Goal: Obtain resource: Obtain resource

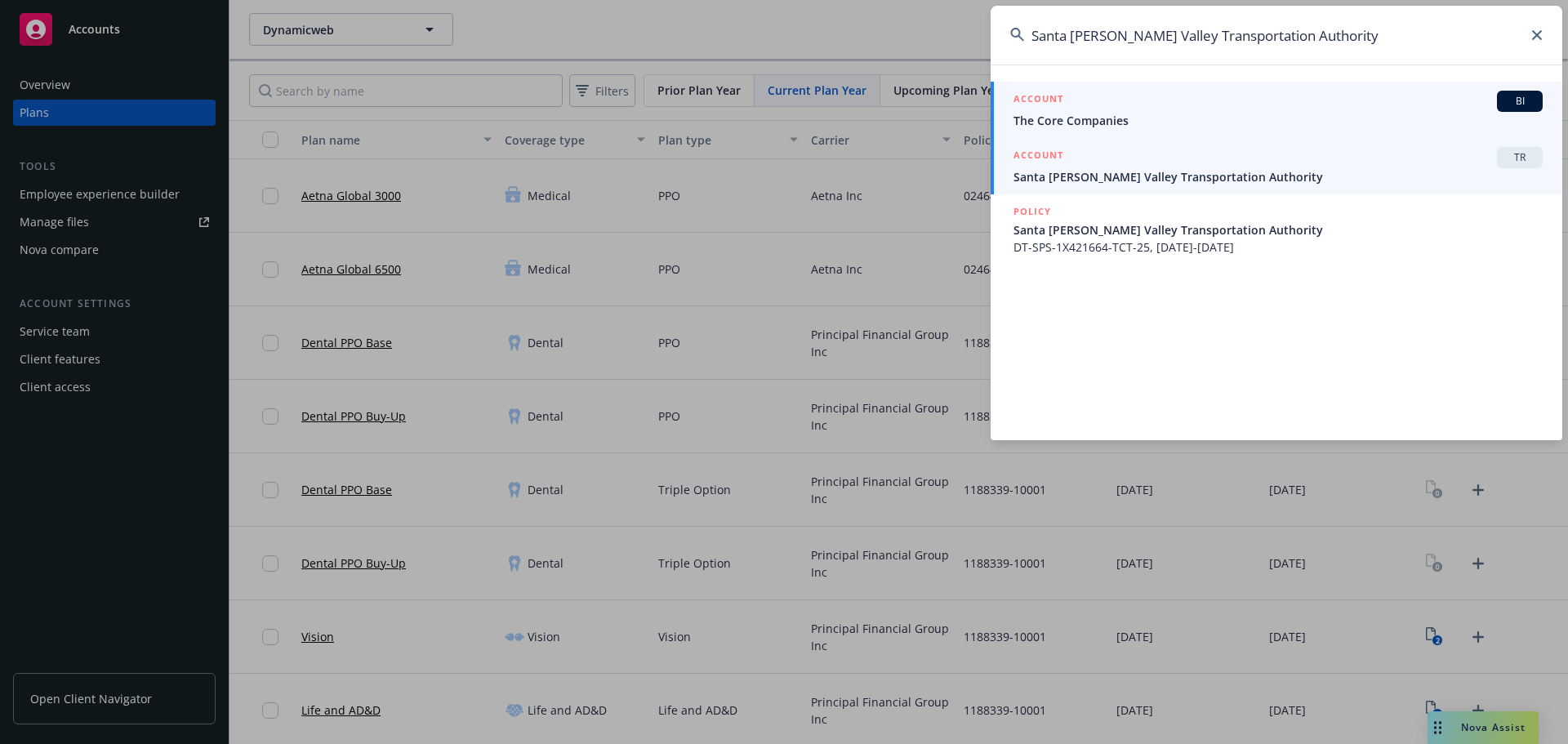
click at [1135, 158] on div "ACCOUNT TR" at bounding box center [1278, 158] width 529 height 22
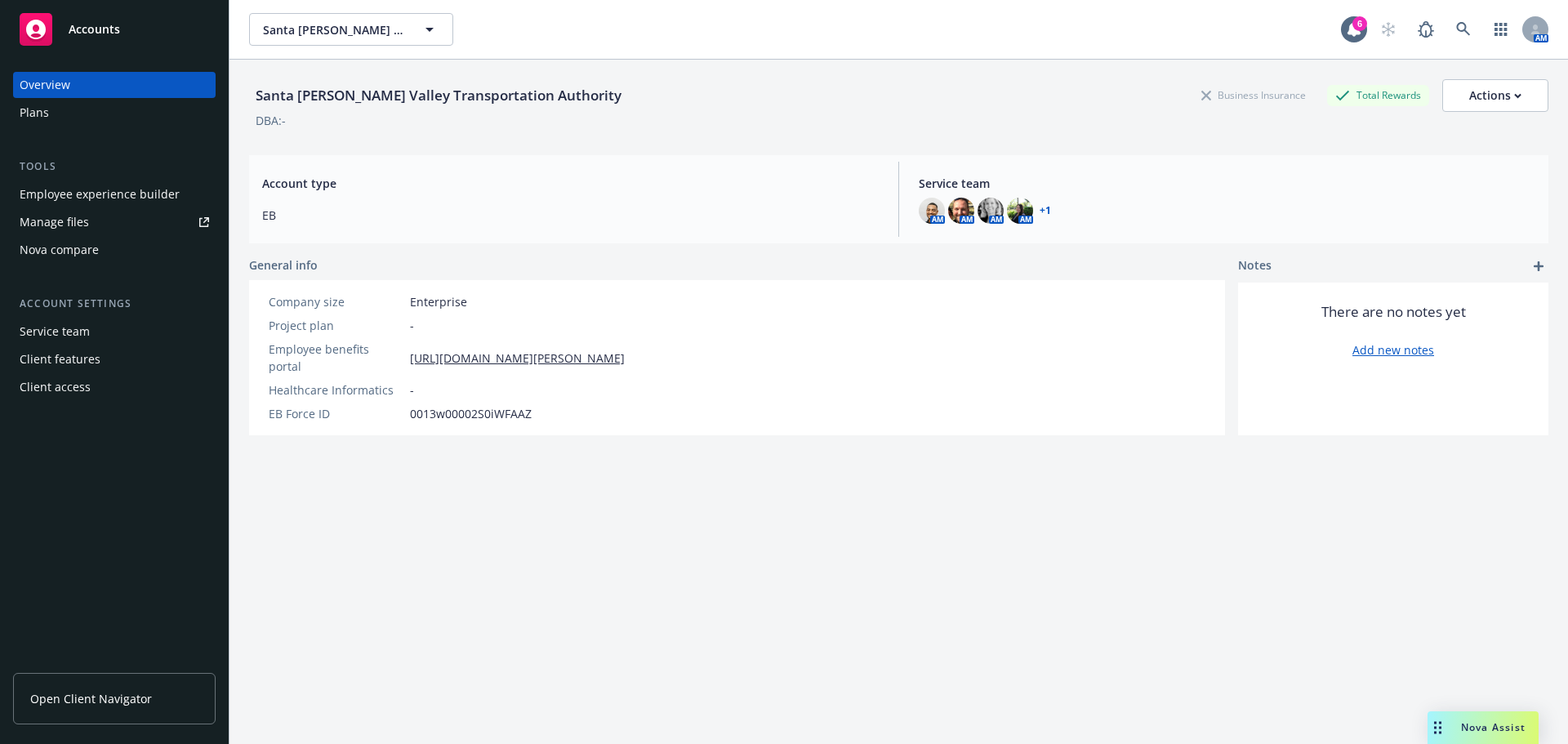
click at [44, 112] on div "Plans" at bounding box center [34, 113] width 29 height 26
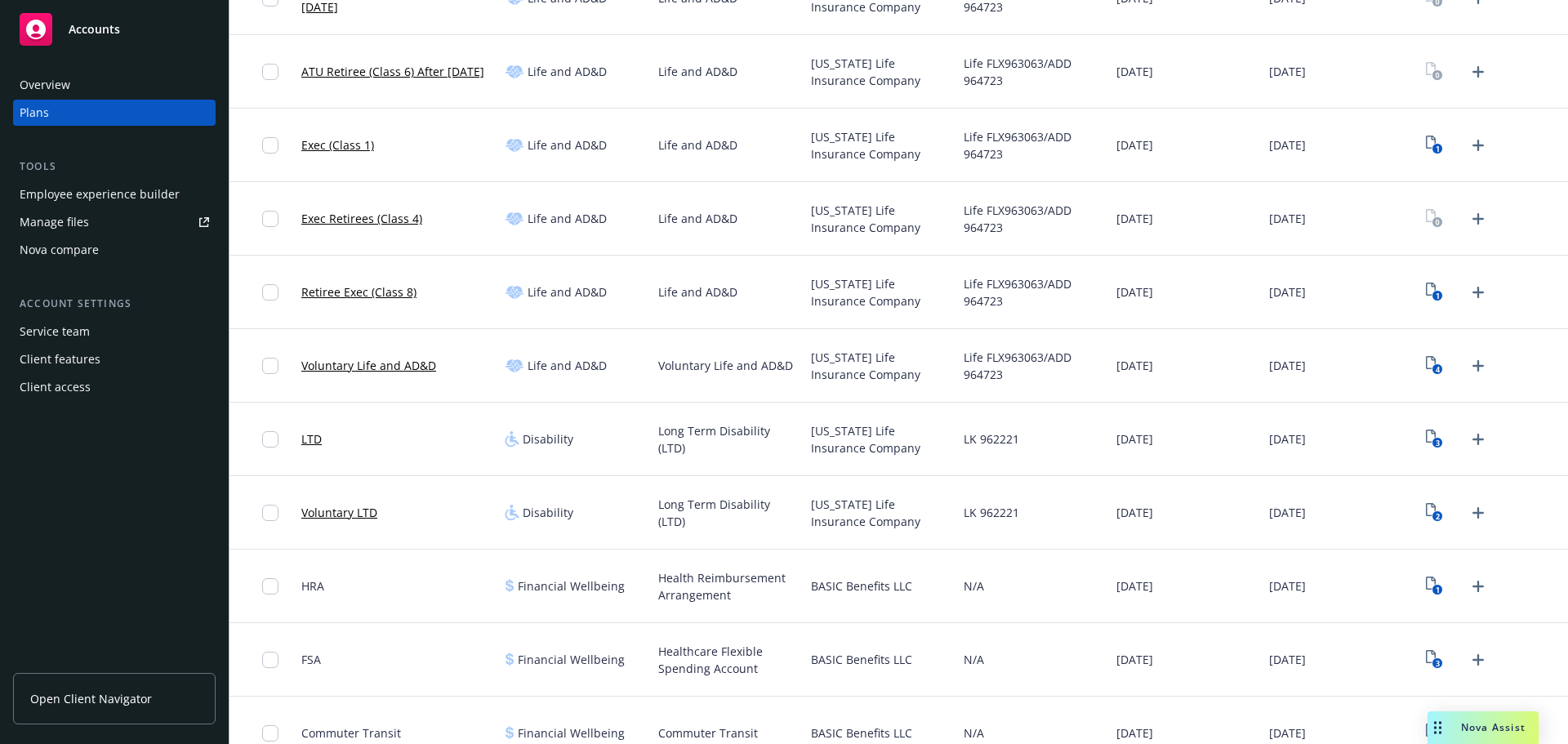
scroll to position [898, 0]
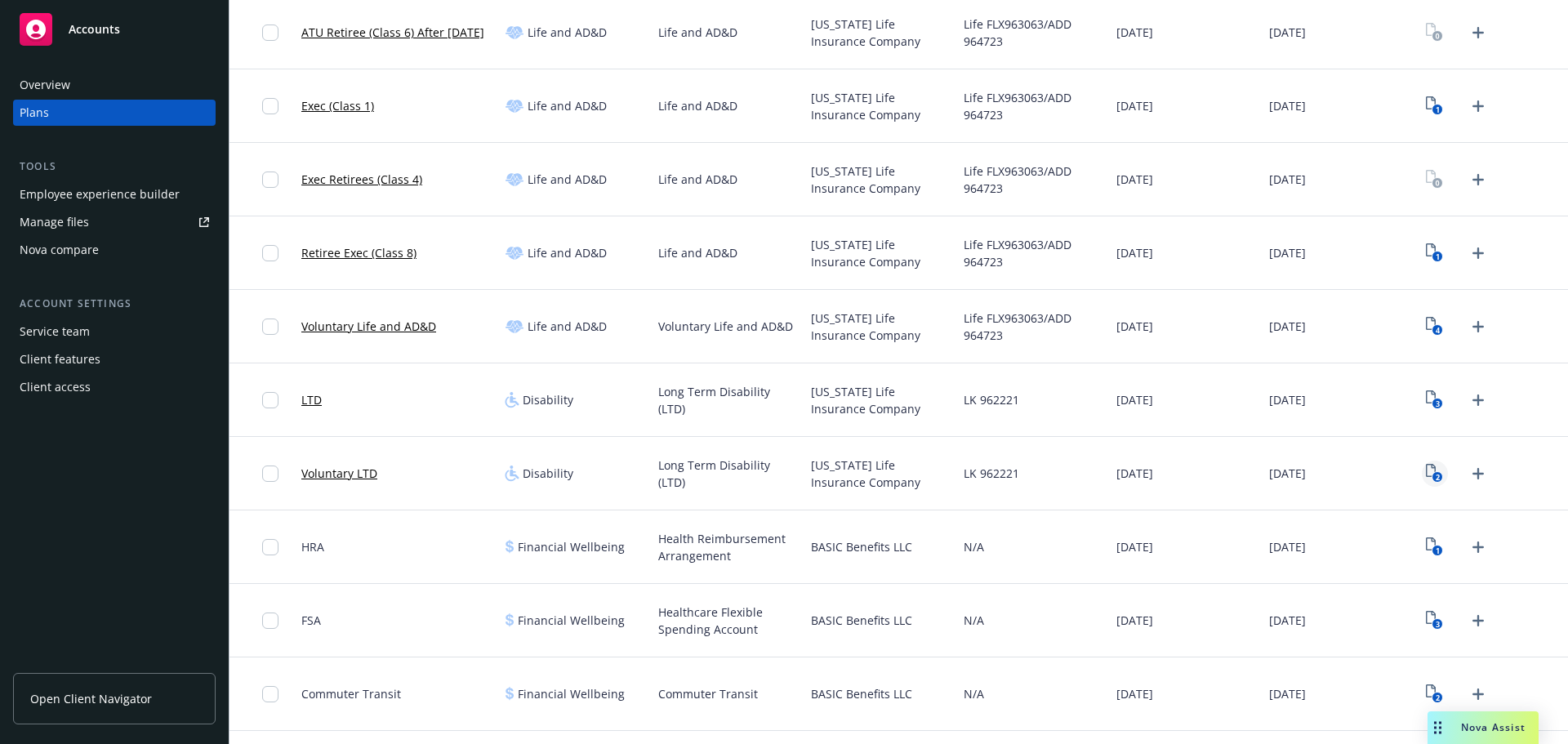
click at [1426, 474] on icon "2" at bounding box center [1434, 473] width 17 height 19
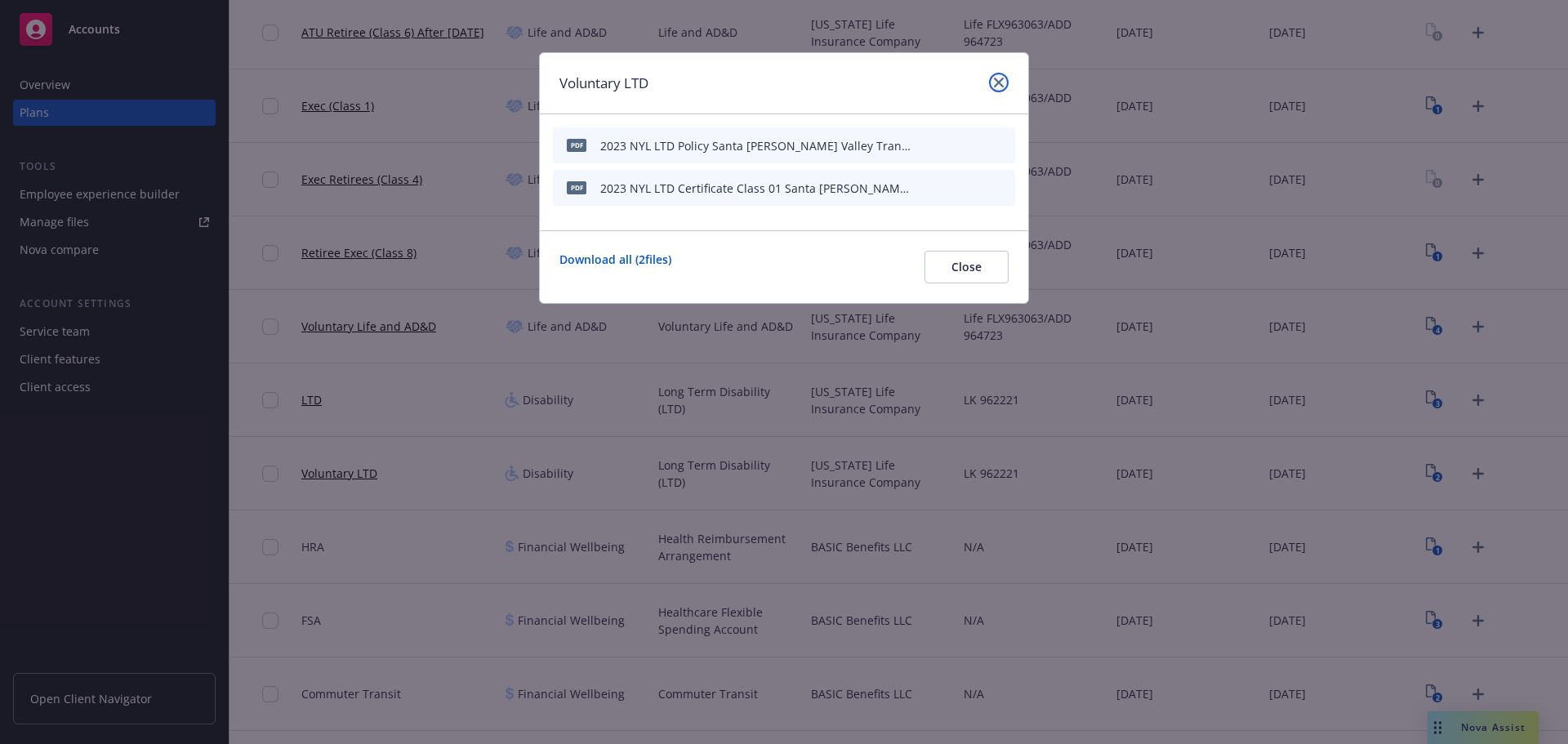
click at [997, 84] on icon "close" at bounding box center [999, 82] width 9 height 9
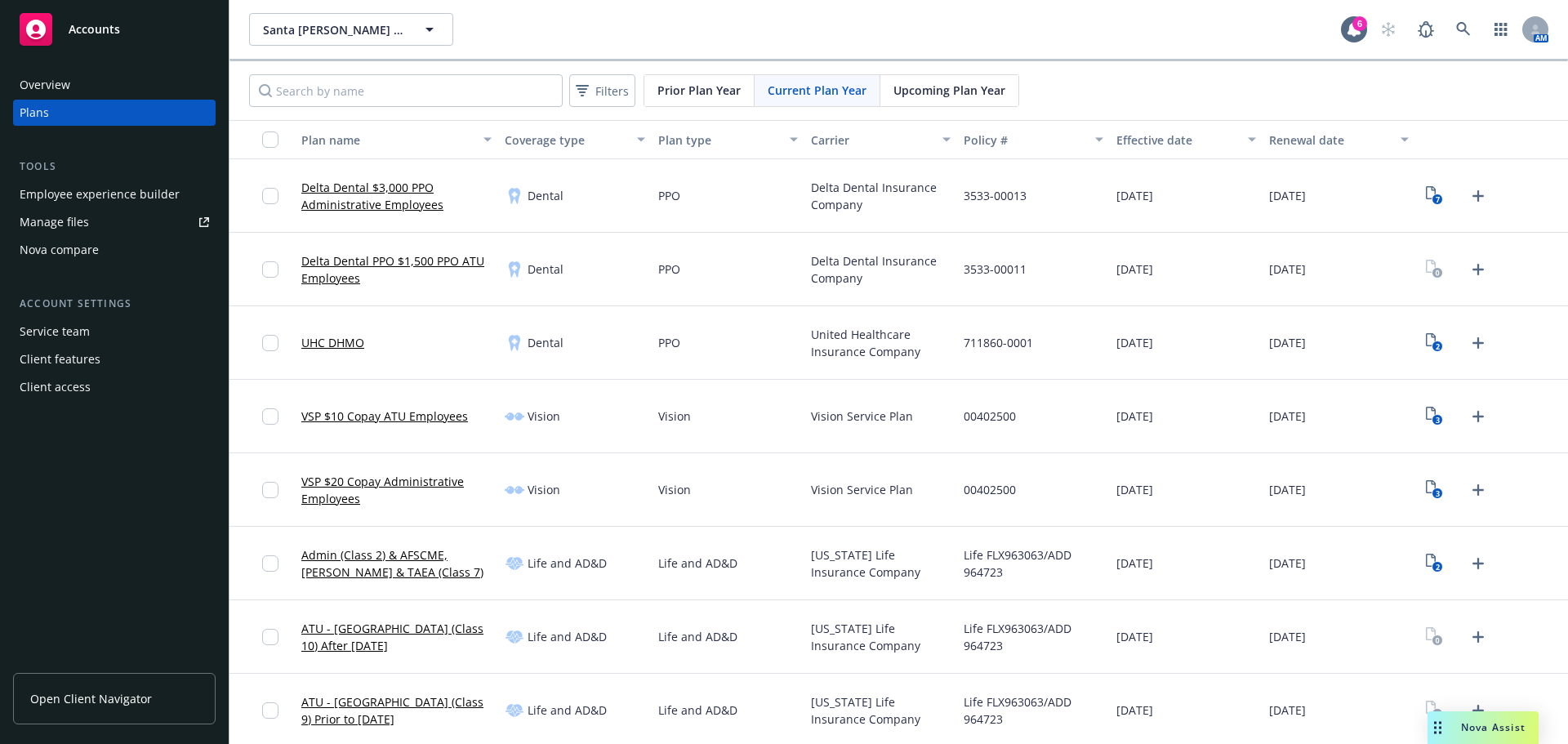
click at [953, 87] on span "Upcoming Plan Year" at bounding box center [949, 90] width 112 height 17
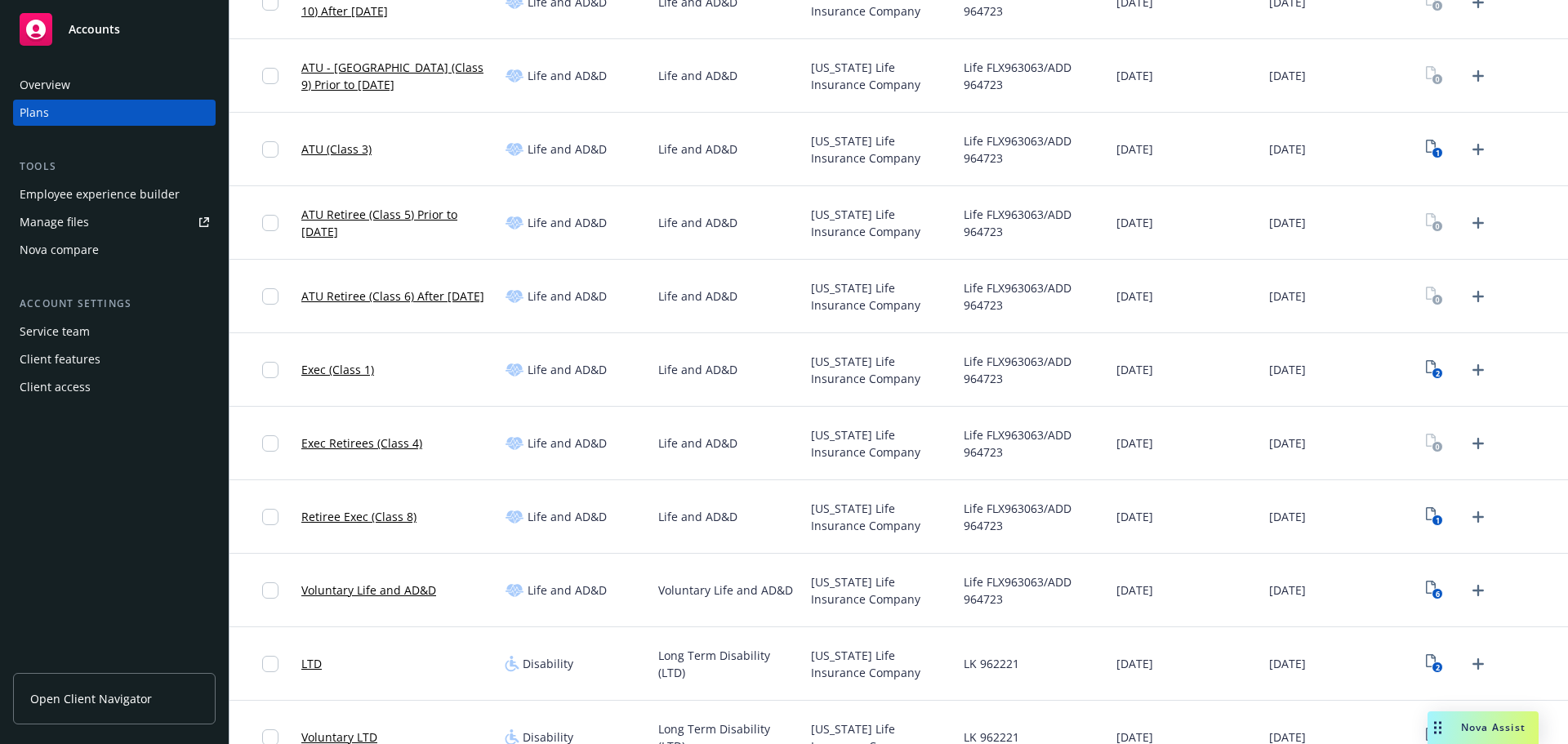
scroll to position [816, 0]
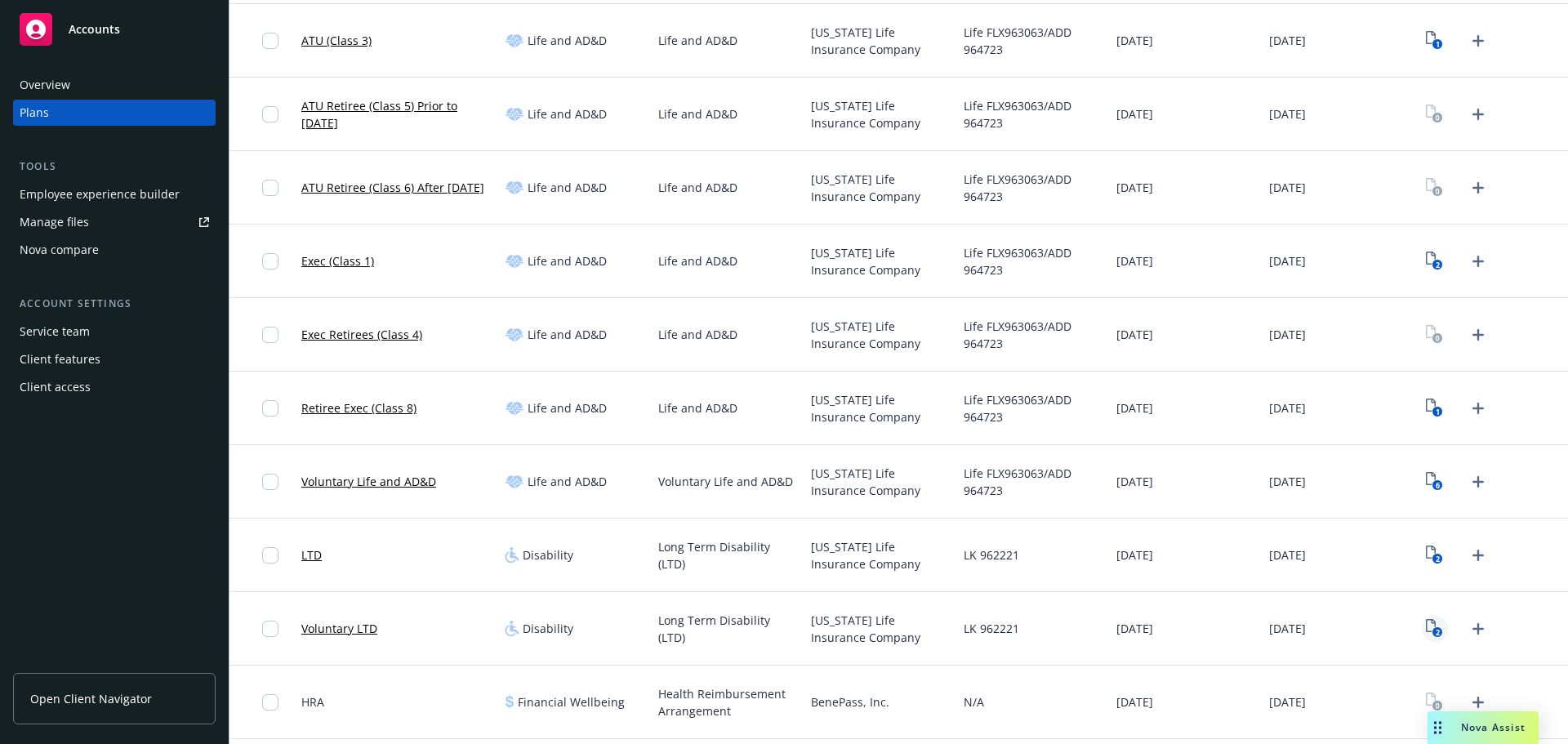
click at [1435, 627] on text "2" at bounding box center [1437, 632] width 4 height 10
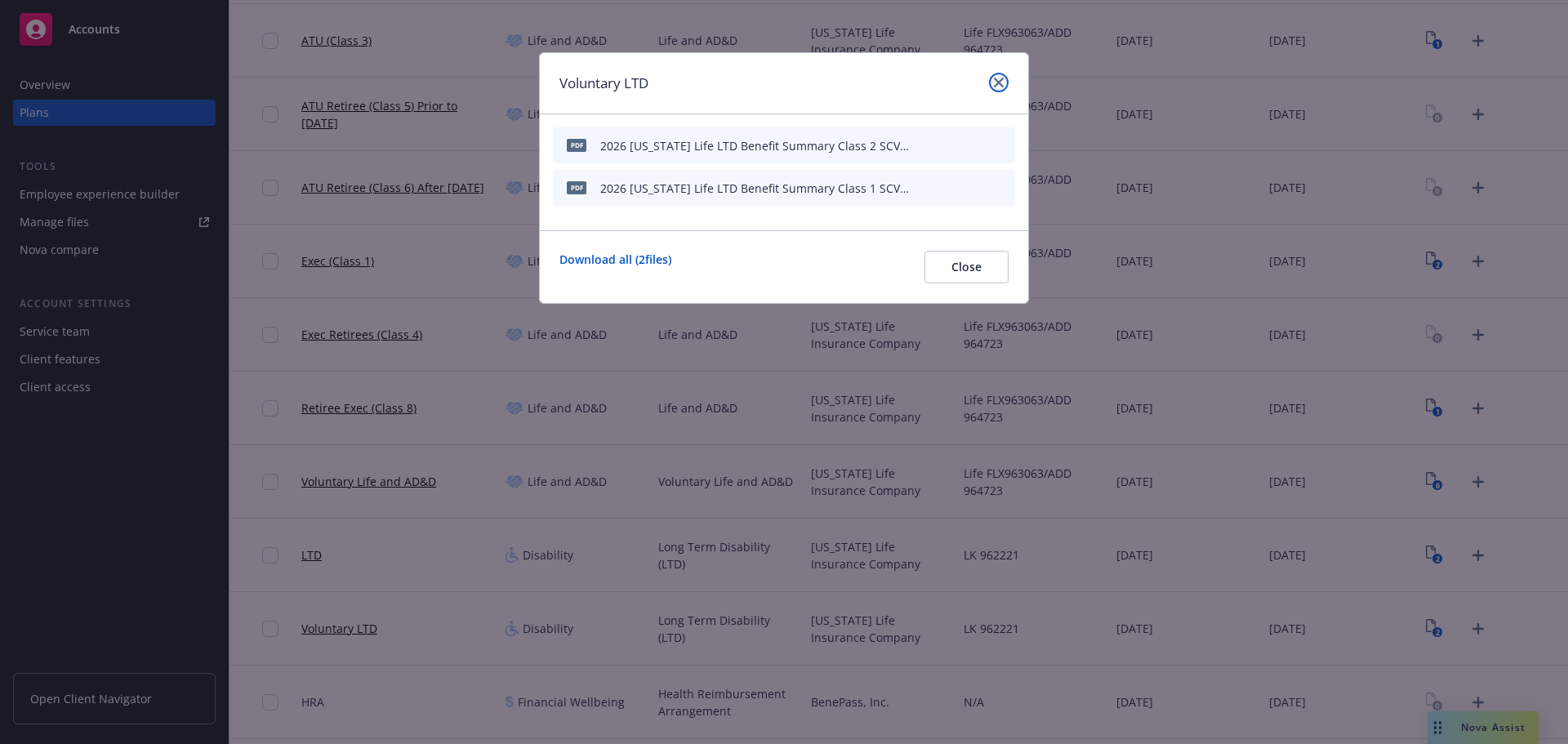
click at [1004, 85] on link "close" at bounding box center [999, 82] width 20 height 20
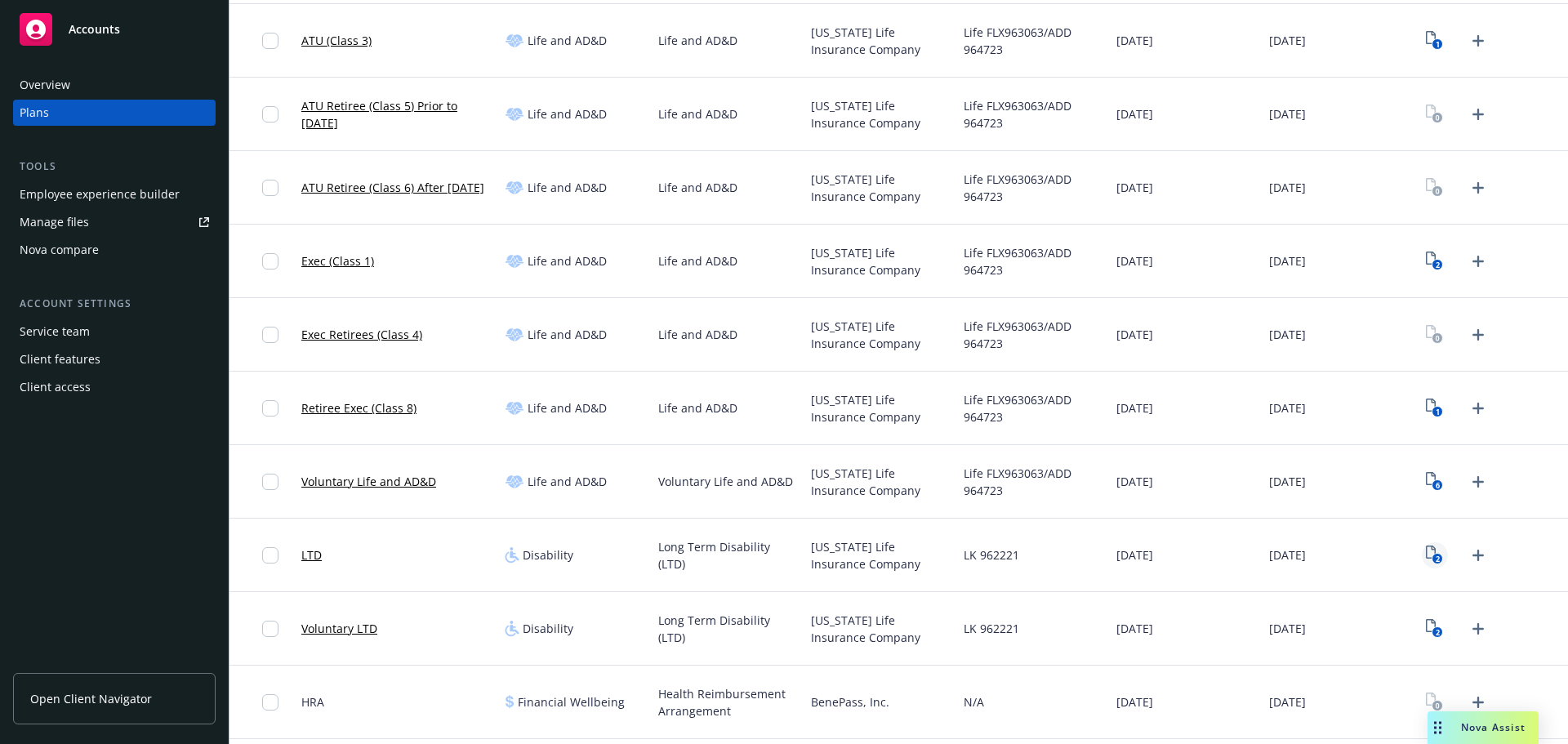
click at [1434, 558] on link "2" at bounding box center [1434, 555] width 26 height 26
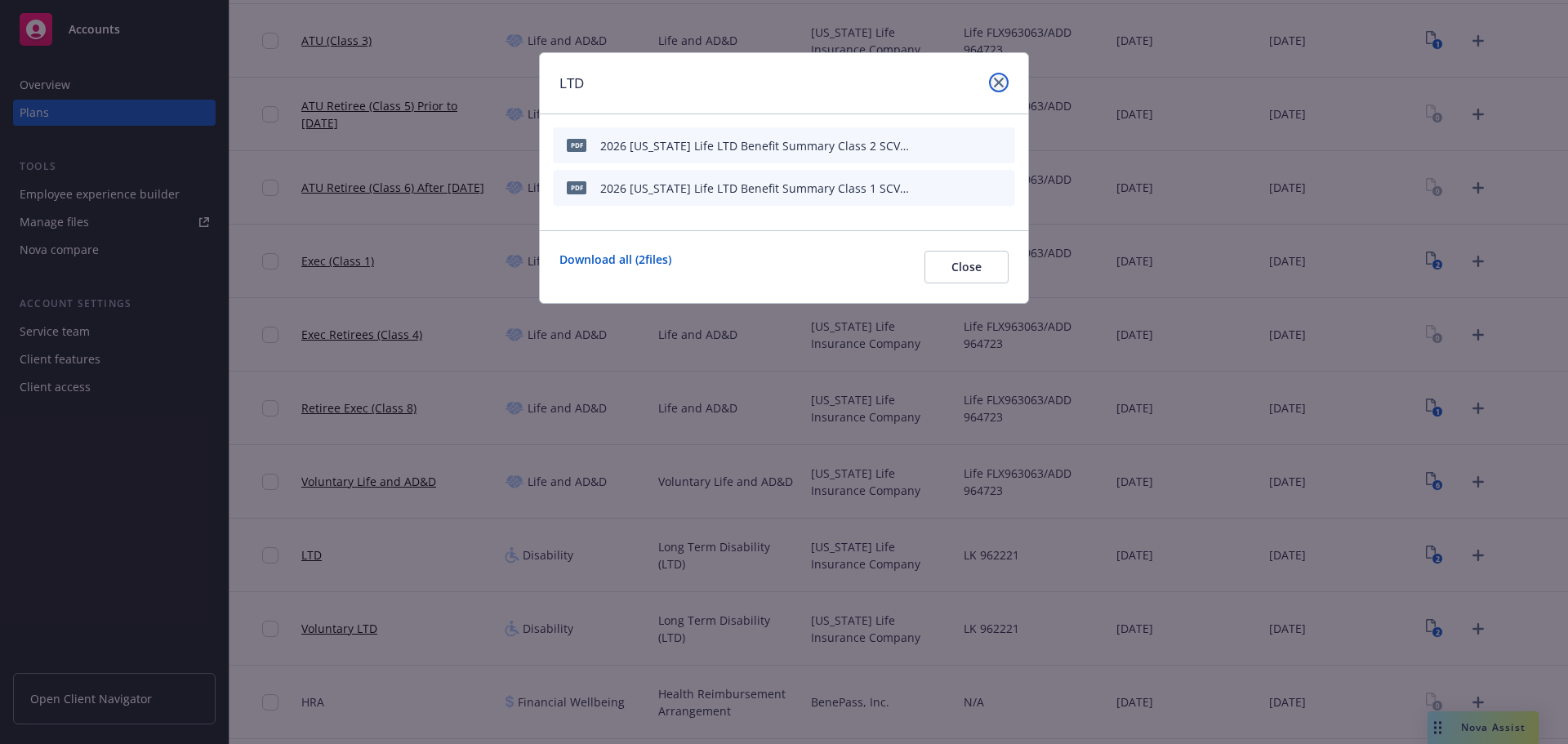
click at [1000, 87] on link "close" at bounding box center [999, 82] width 20 height 20
